Goal: Find specific page/section: Locate a particular part of the current website

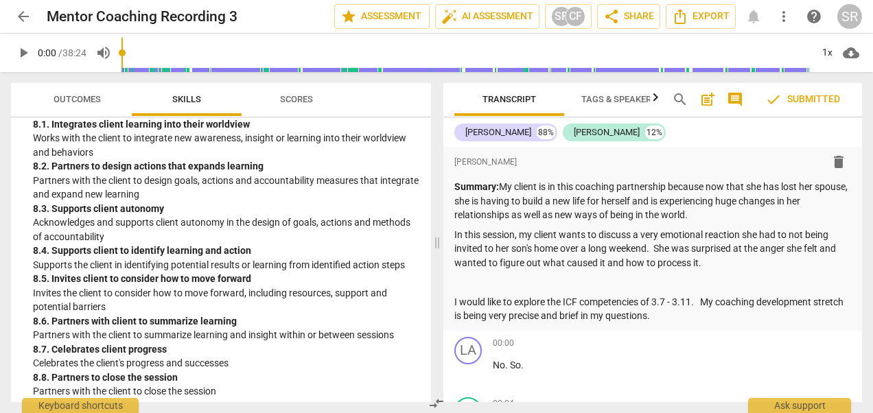
scroll to position [2433, 0]
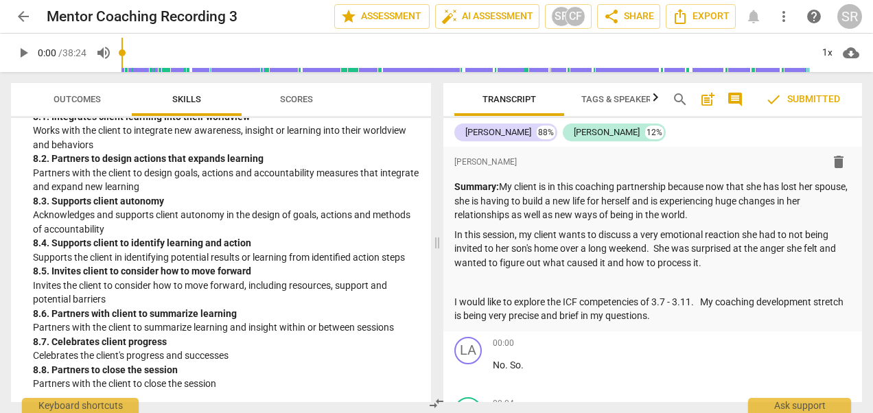
drag, startPoint x: 856, startPoint y: 150, endPoint x: 856, endPoint y: 170, distance: 19.2
click at [856, 170] on div "format_bold format_list_bulleted Susan Roti delete Summary: My client is in thi…" at bounding box center [653, 239] width 419 height 185
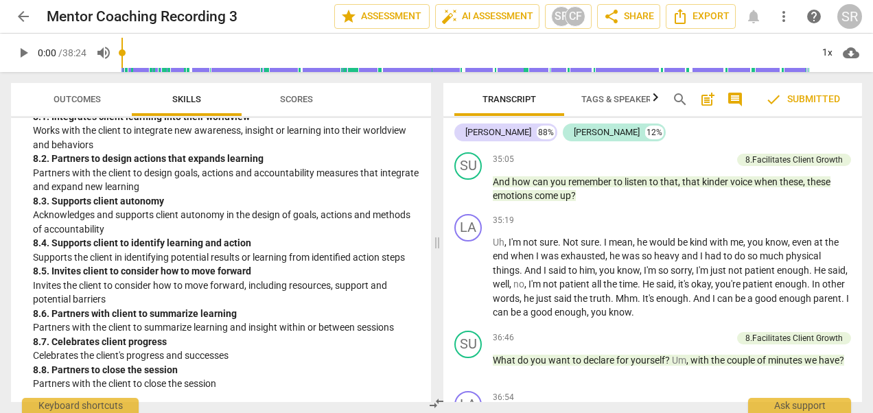
scroll to position [5945, 0]
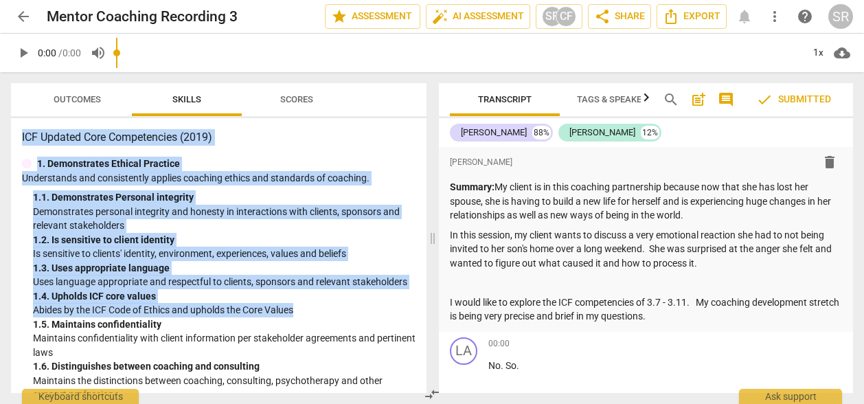
drag, startPoint x: 0, startPoint y: 0, endPoint x: 353, endPoint y: 100, distance: 366.7
click at [353, 100] on div "Outcomes Skills Scores ICF Updated Core Competencies (2019) 1. Demonstrates Eth…" at bounding box center [218, 238] width 415 height 310
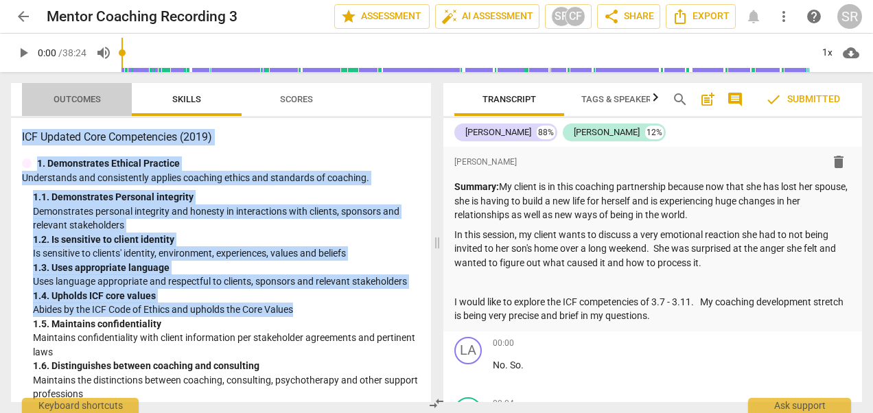
click at [72, 97] on span "Outcomes" at bounding box center [77, 99] width 47 height 10
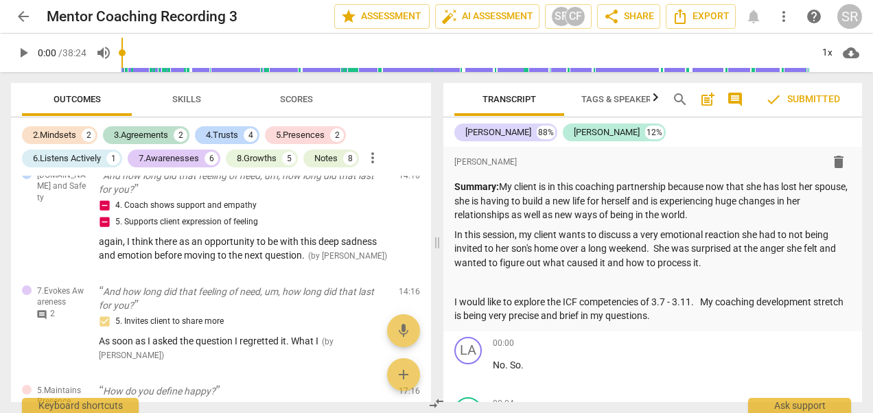
scroll to position [936, 0]
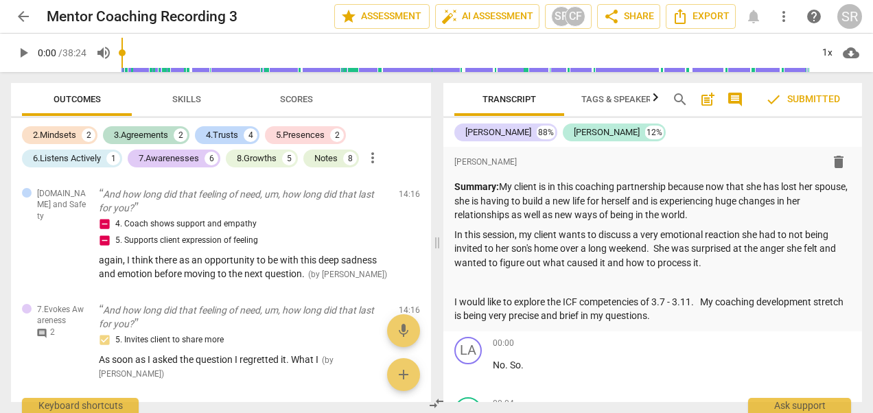
drag, startPoint x: 442, startPoint y: 135, endPoint x: 471, endPoint y: 144, distance: 30.4
click at [471, 144] on div "Transcript Tags & Speakers Analytics New search post_add comment check Submitte…" at bounding box center [655, 242] width 435 height 341
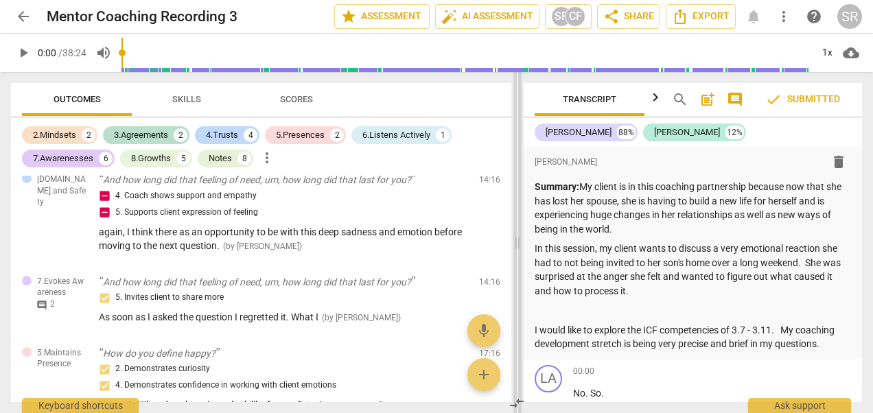
scroll to position [866, 0]
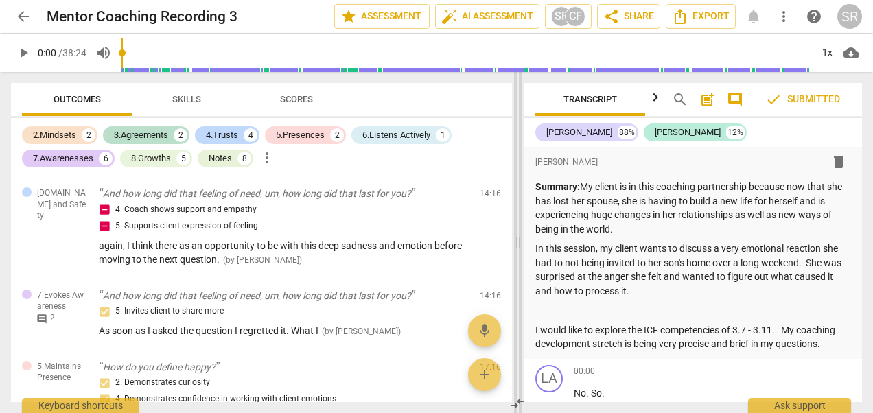
drag, startPoint x: 437, startPoint y: 146, endPoint x: 518, endPoint y: 148, distance: 81.1
click at [518, 148] on span at bounding box center [518, 242] width 8 height 341
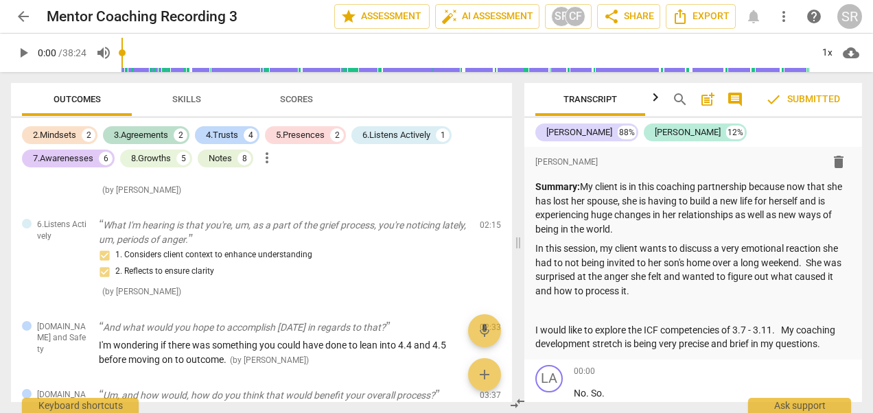
scroll to position [0, 0]
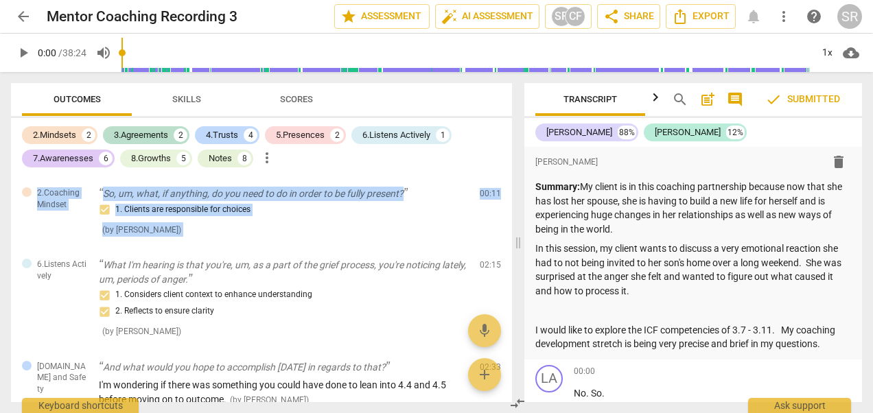
click at [507, 174] on div "2.Mindsets 2 3.Agreements 2 4.Trusts 4 5.Presences 2 6.Listens Actively 1 7.Awa…" at bounding box center [261, 260] width 501 height 284
